Goal: Task Accomplishment & Management: Manage account settings

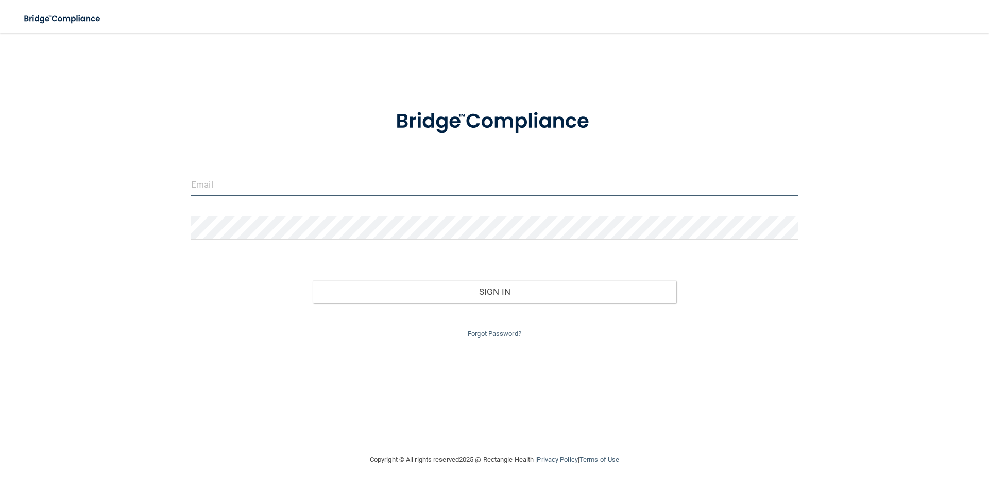
click at [230, 186] on input "email" at bounding box center [494, 184] width 607 height 23
type input "insurance@kenholmanortho.com"
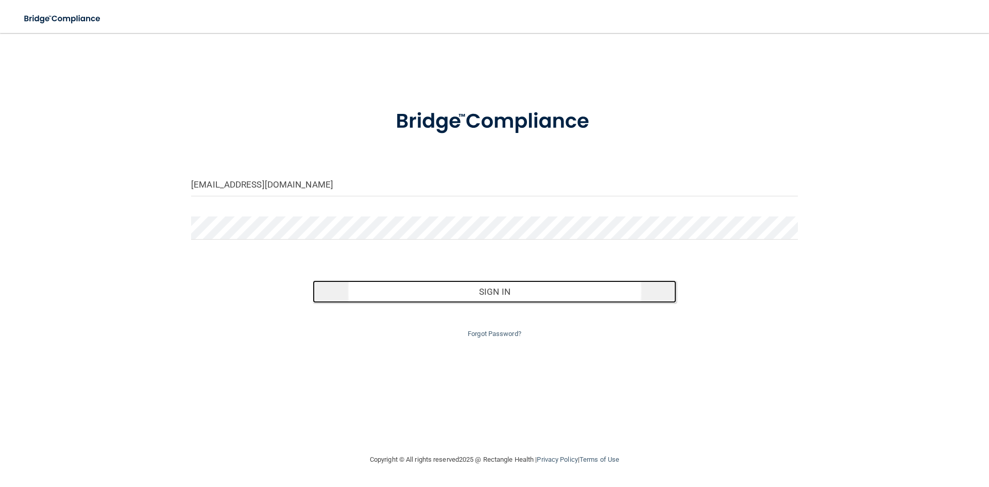
click at [470, 289] on button "Sign In" at bounding box center [495, 291] width 364 height 23
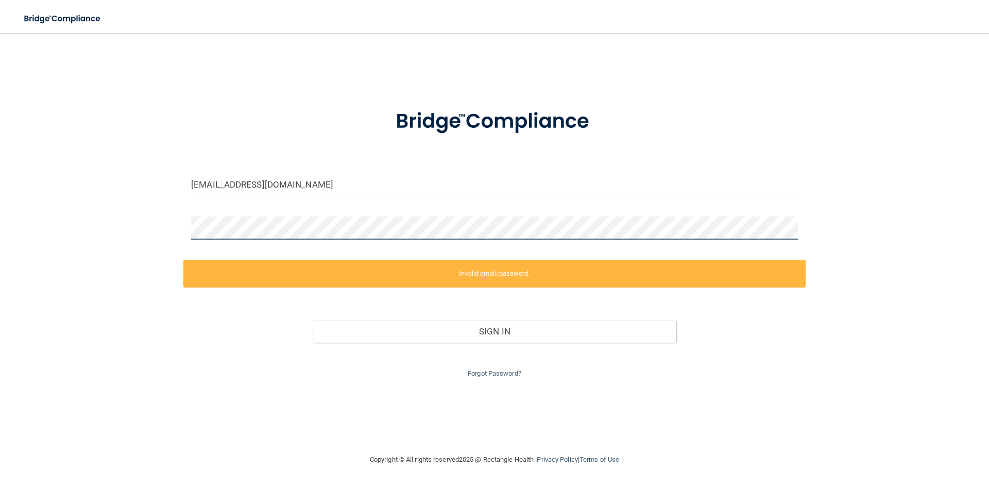
click at [100, 228] on div "insurance@kenholmanortho.com Invalid email/password. You don't have permission …" at bounding box center [495, 243] width 948 height 400
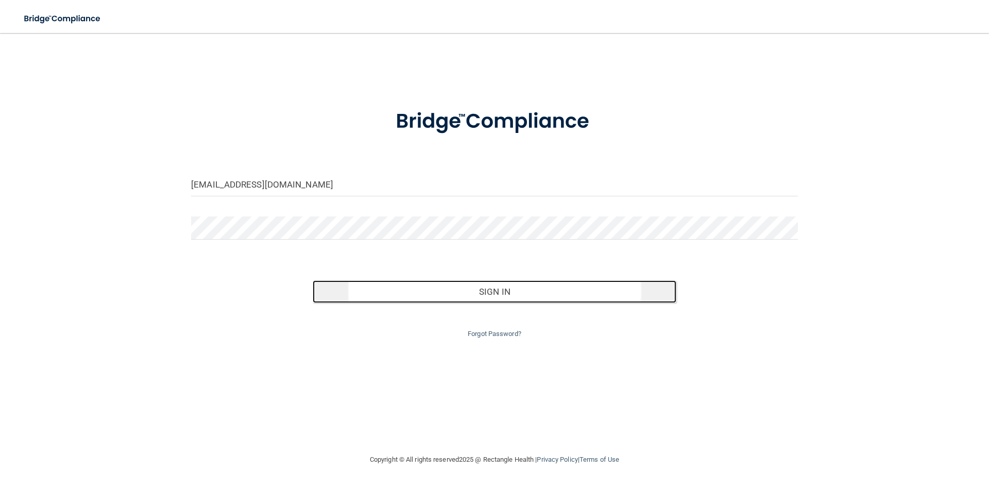
click at [498, 288] on button "Sign In" at bounding box center [495, 291] width 364 height 23
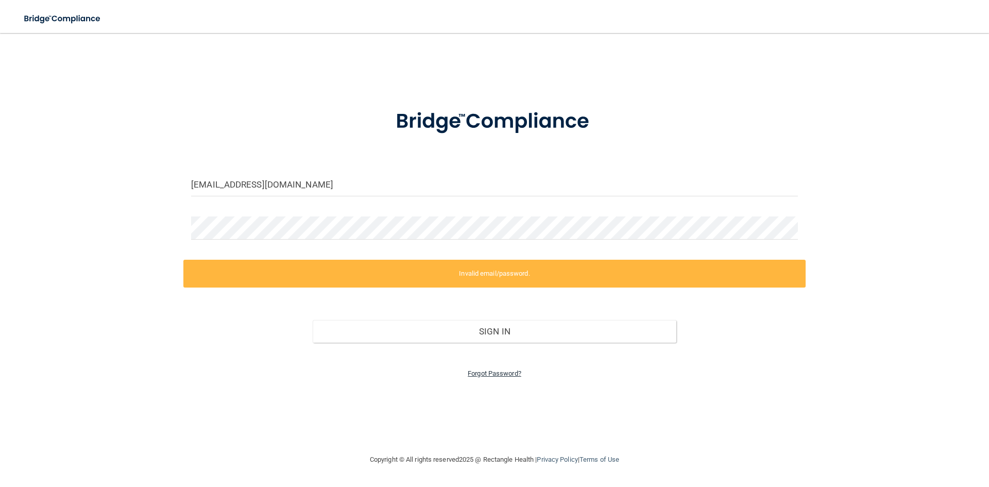
click at [496, 374] on link "Forgot Password?" at bounding box center [495, 373] width 54 height 8
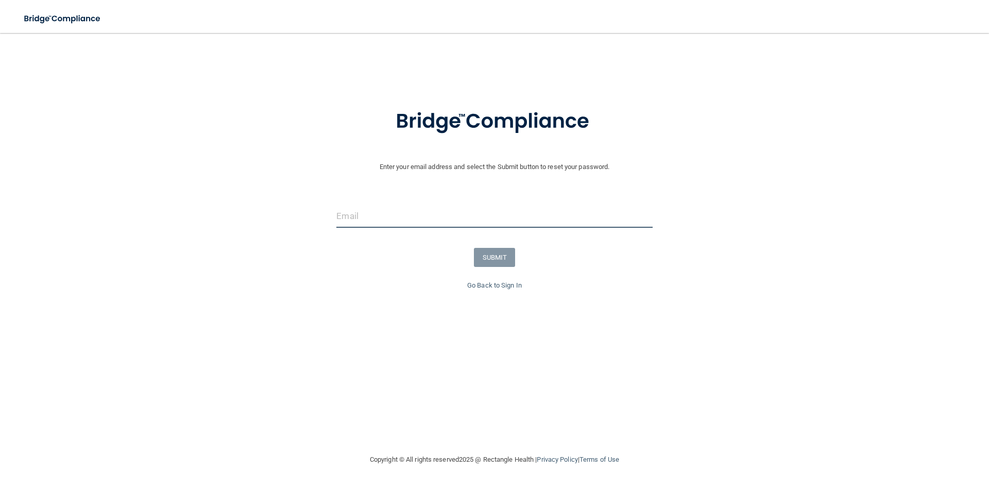
click at [393, 213] on input "email" at bounding box center [494, 215] width 316 height 23
type input "insurance@kenholmanortho.com"
click at [492, 259] on button "SUBMIT" at bounding box center [495, 257] width 42 height 19
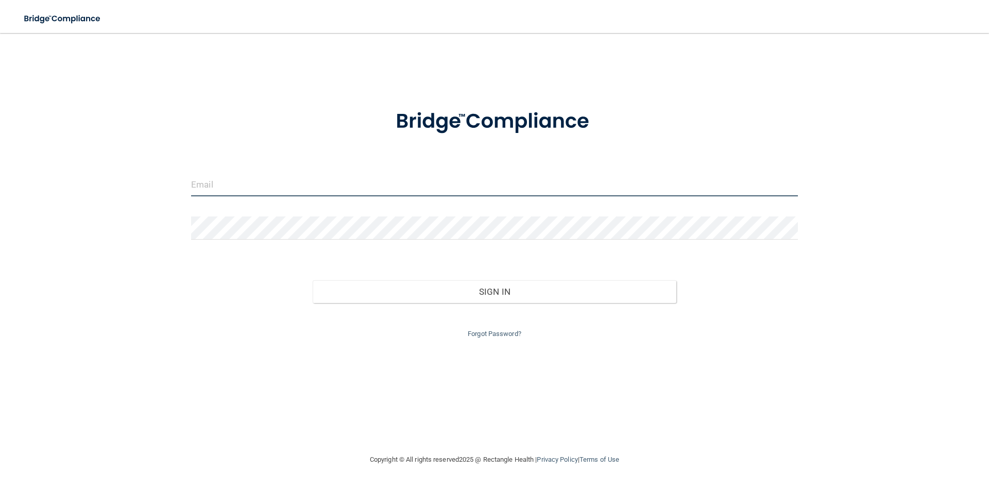
click at [227, 186] on input "email" at bounding box center [494, 184] width 607 height 23
type input "insurance@kenholmanortho.com"
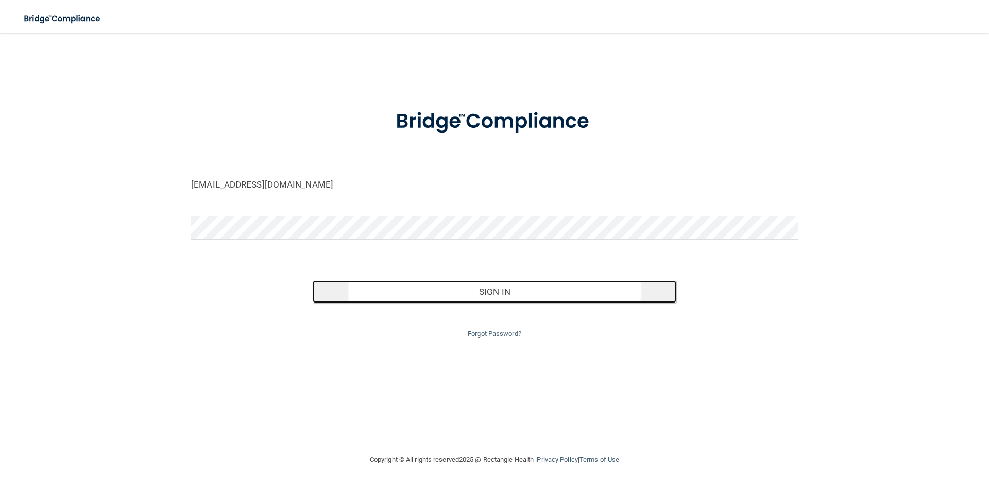
click at [532, 290] on button "Sign In" at bounding box center [495, 291] width 364 height 23
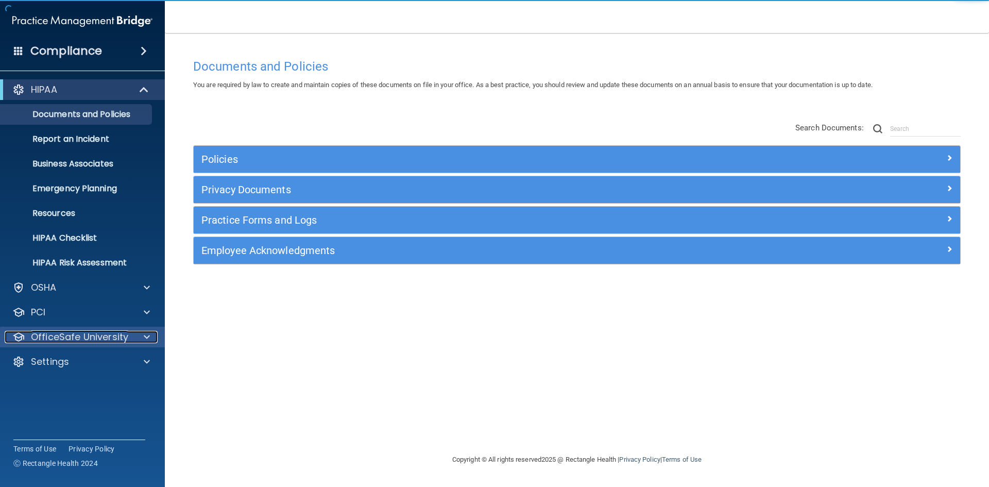
click at [145, 331] on span at bounding box center [147, 337] width 6 height 12
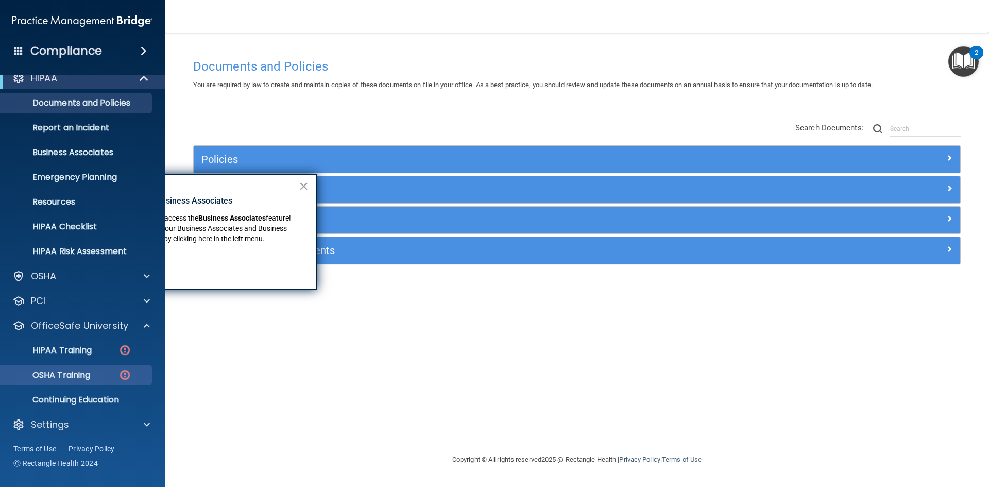
scroll to position [15, 0]
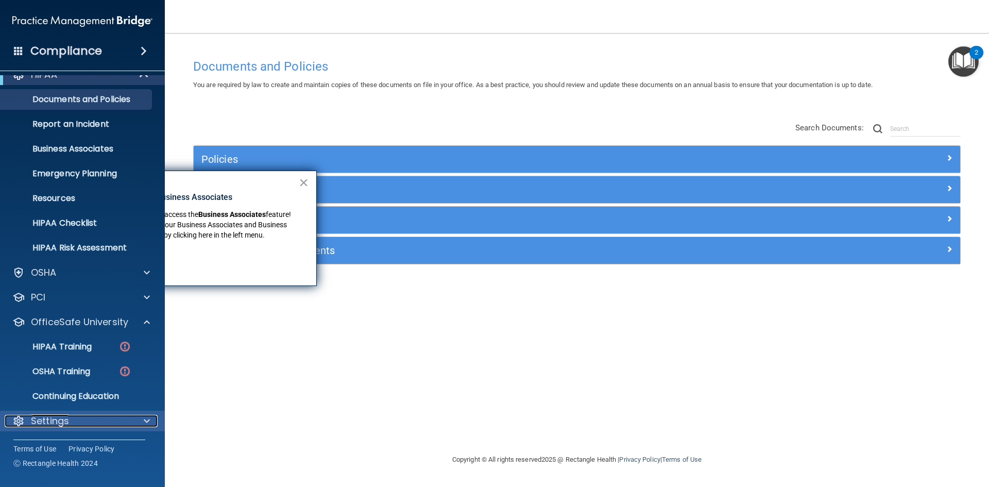
click at [141, 417] on div at bounding box center [145, 421] width 26 height 12
click at [304, 182] on button "×" at bounding box center [304, 182] width 10 height 16
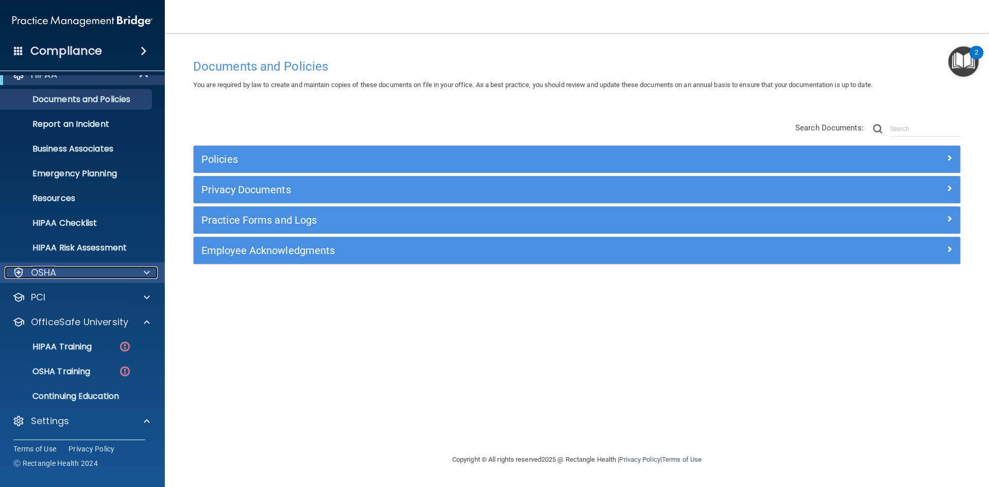
click at [143, 271] on div at bounding box center [145, 272] width 26 height 12
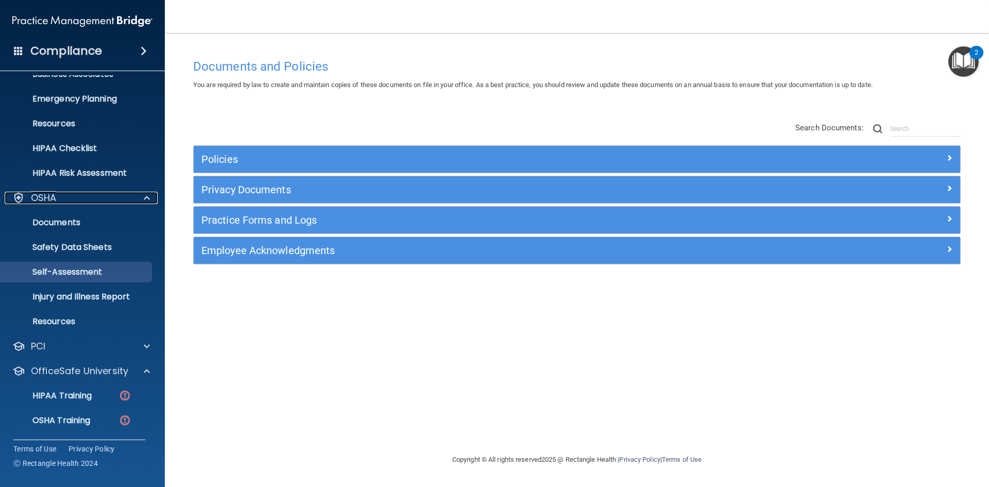
scroll to position [169, 0]
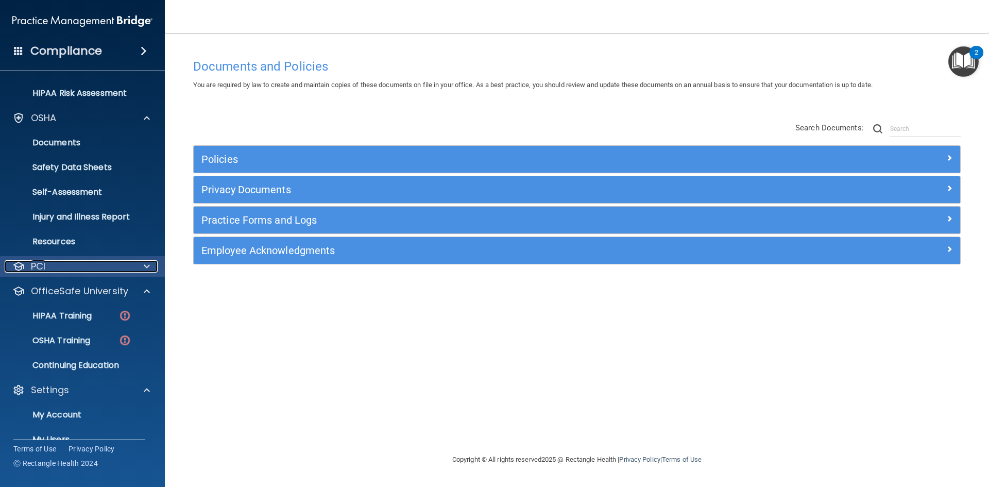
click at [143, 266] on div at bounding box center [145, 266] width 26 height 12
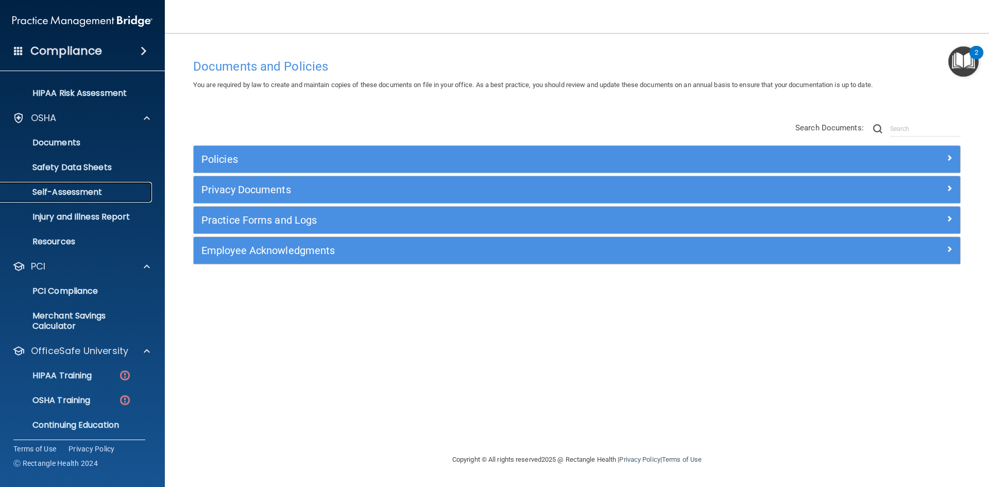
click at [106, 194] on p "Self-Assessment" at bounding box center [77, 192] width 141 height 10
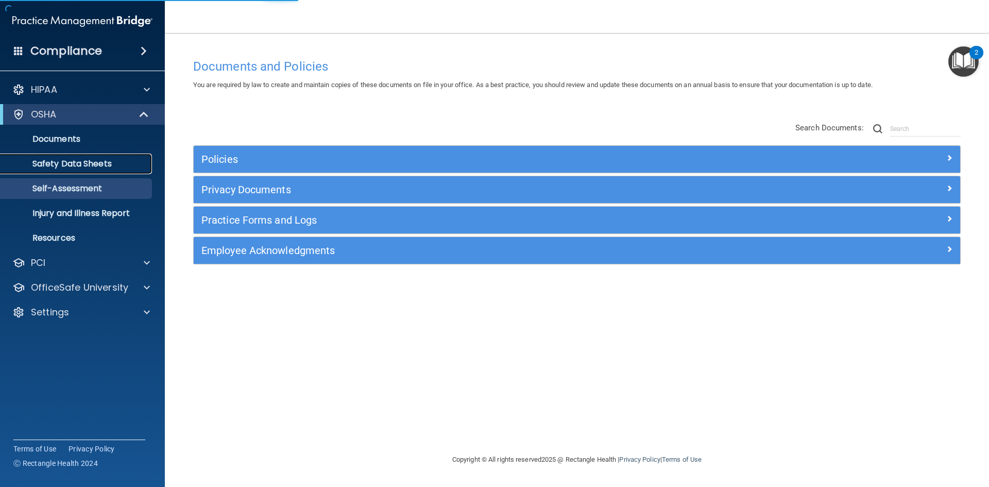
click at [111, 167] on p "Safety Data Sheets" at bounding box center [77, 164] width 141 height 10
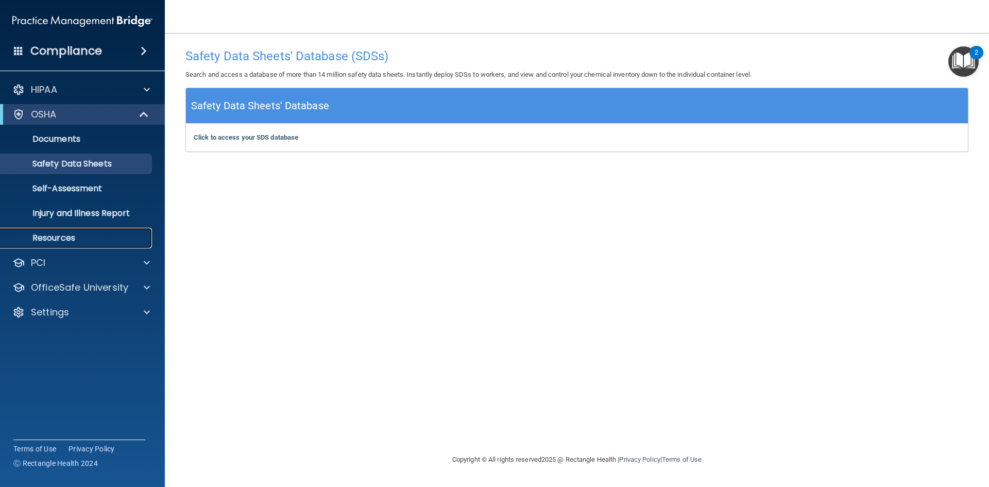
click at [77, 237] on p "Resources" at bounding box center [77, 238] width 141 height 10
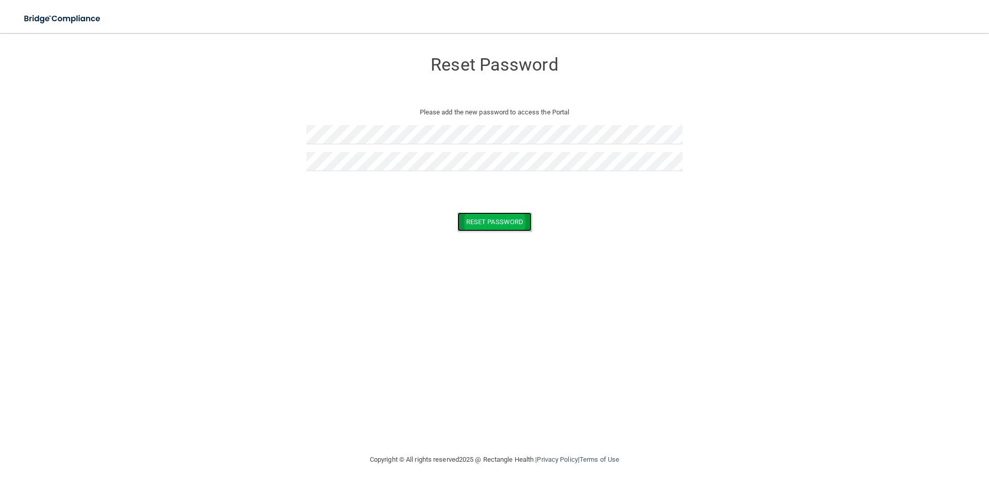
click at [516, 222] on button "Reset Password" at bounding box center [494, 221] width 74 height 19
